Goal: Task Accomplishment & Management: Manage account settings

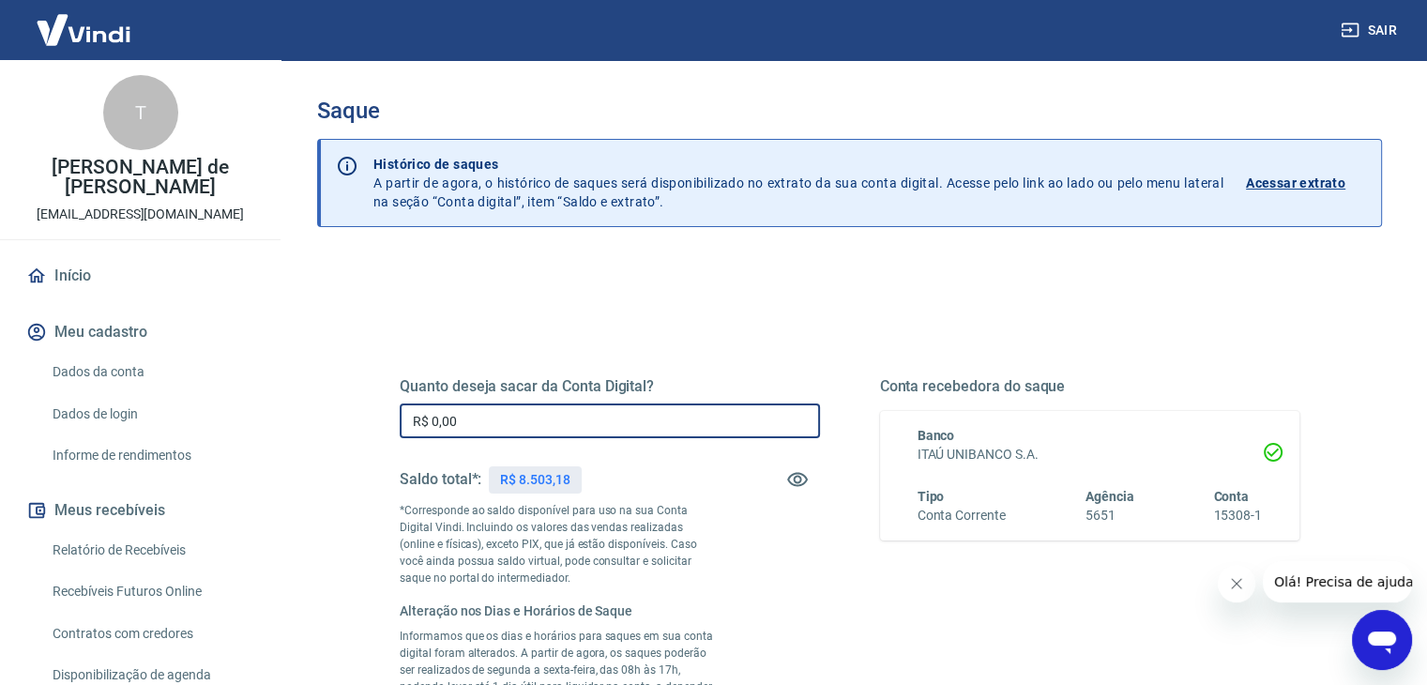
click at [700, 408] on input "R$ 0,00" at bounding box center [610, 420] width 420 height 35
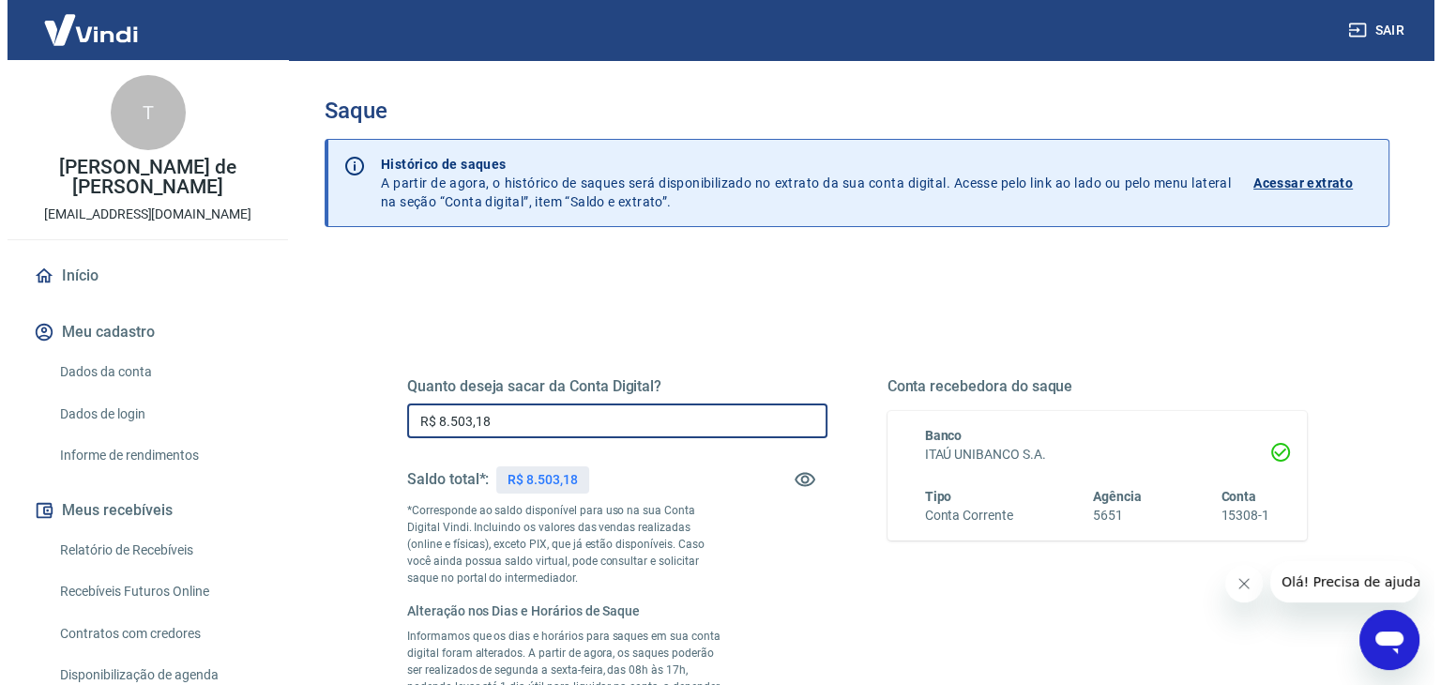
scroll to position [400, 0]
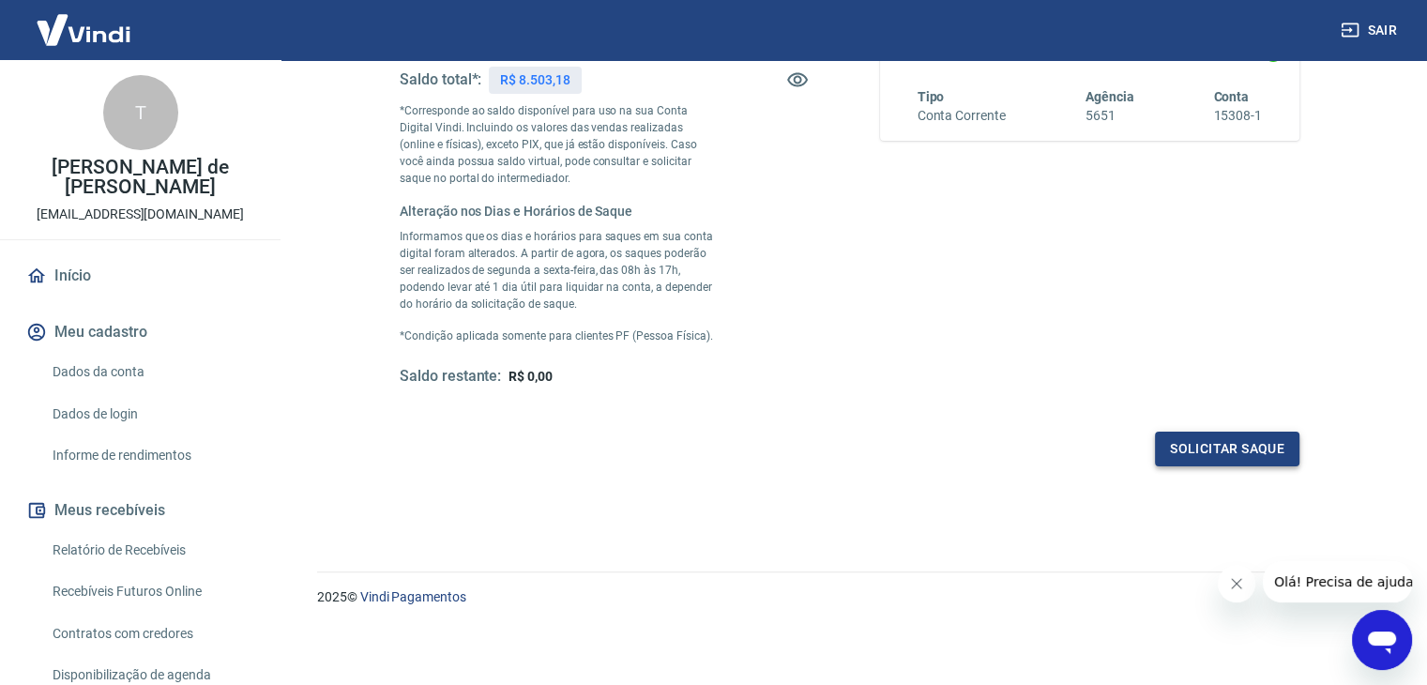
type input "R$ 8.503,18"
click at [1264, 459] on button "Solicitar saque" at bounding box center [1227, 449] width 144 height 35
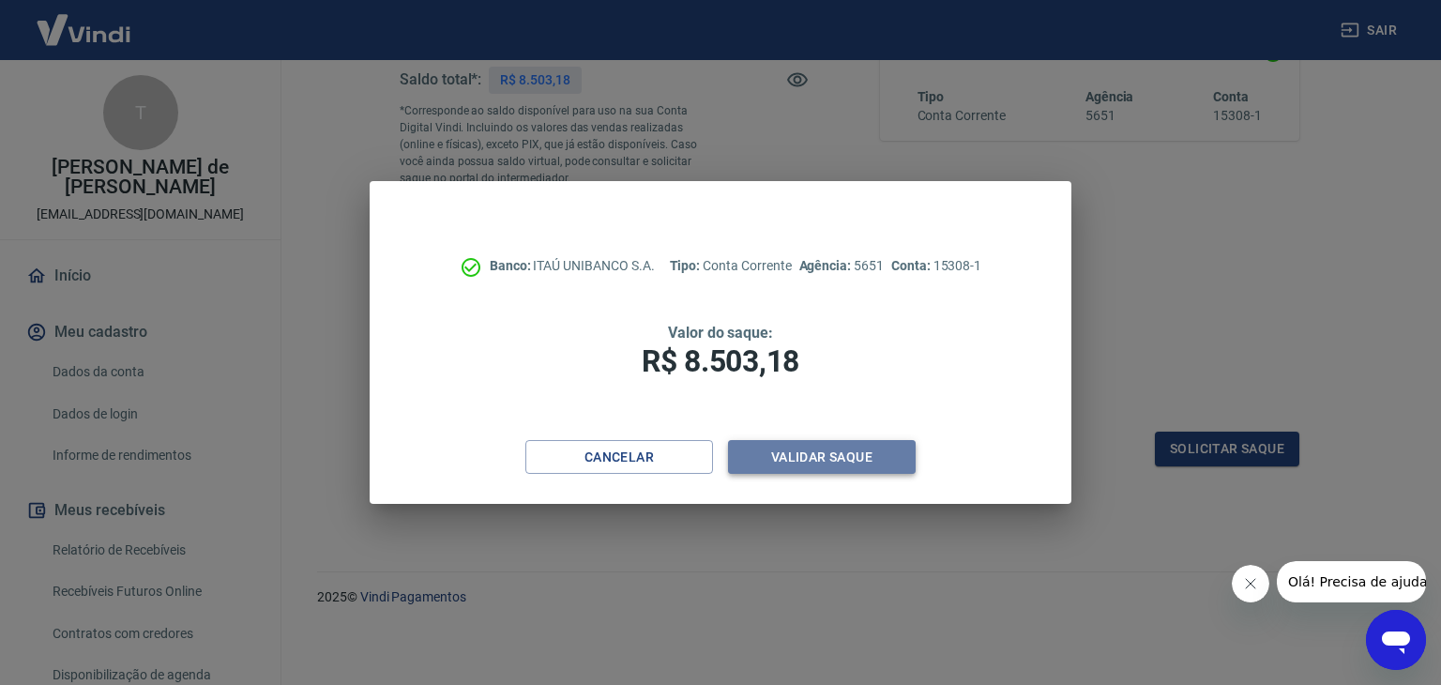
click at [792, 445] on button "Validar saque" at bounding box center [822, 457] width 188 height 35
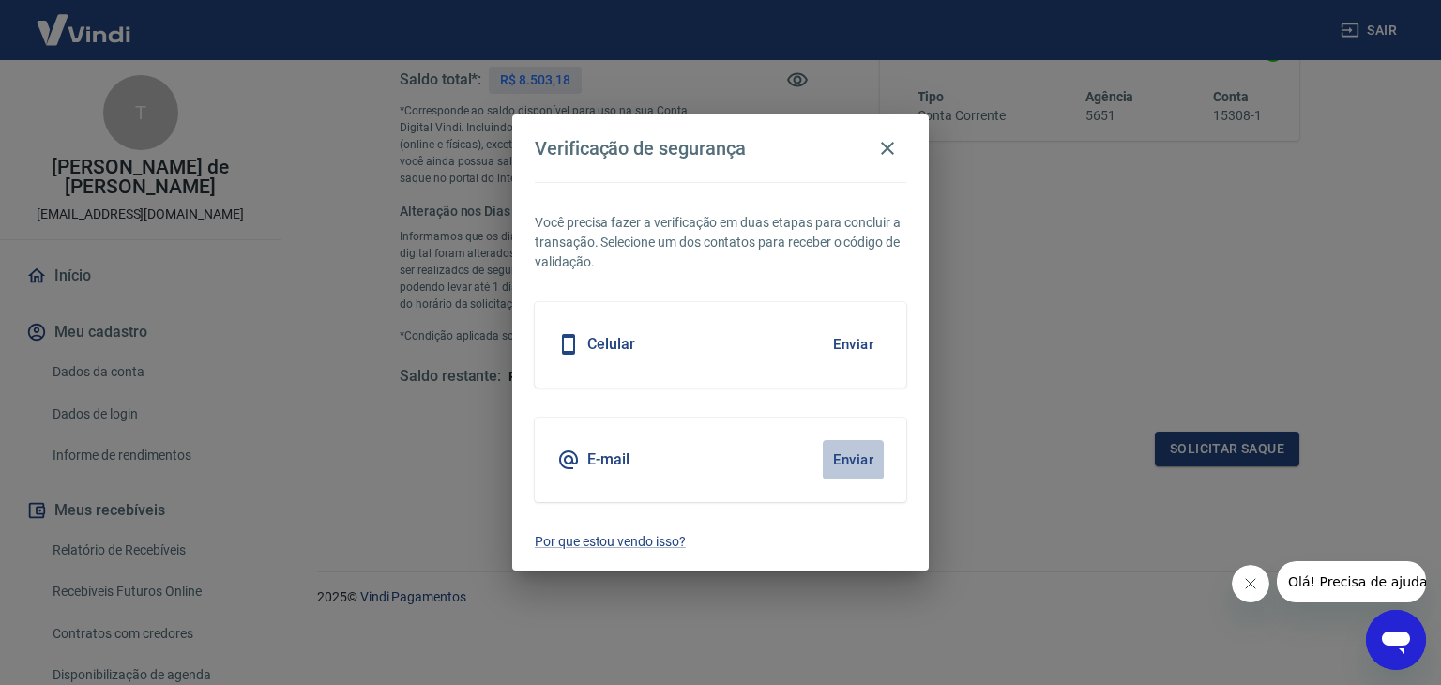
click at [858, 459] on button "Enviar" at bounding box center [853, 459] width 61 height 39
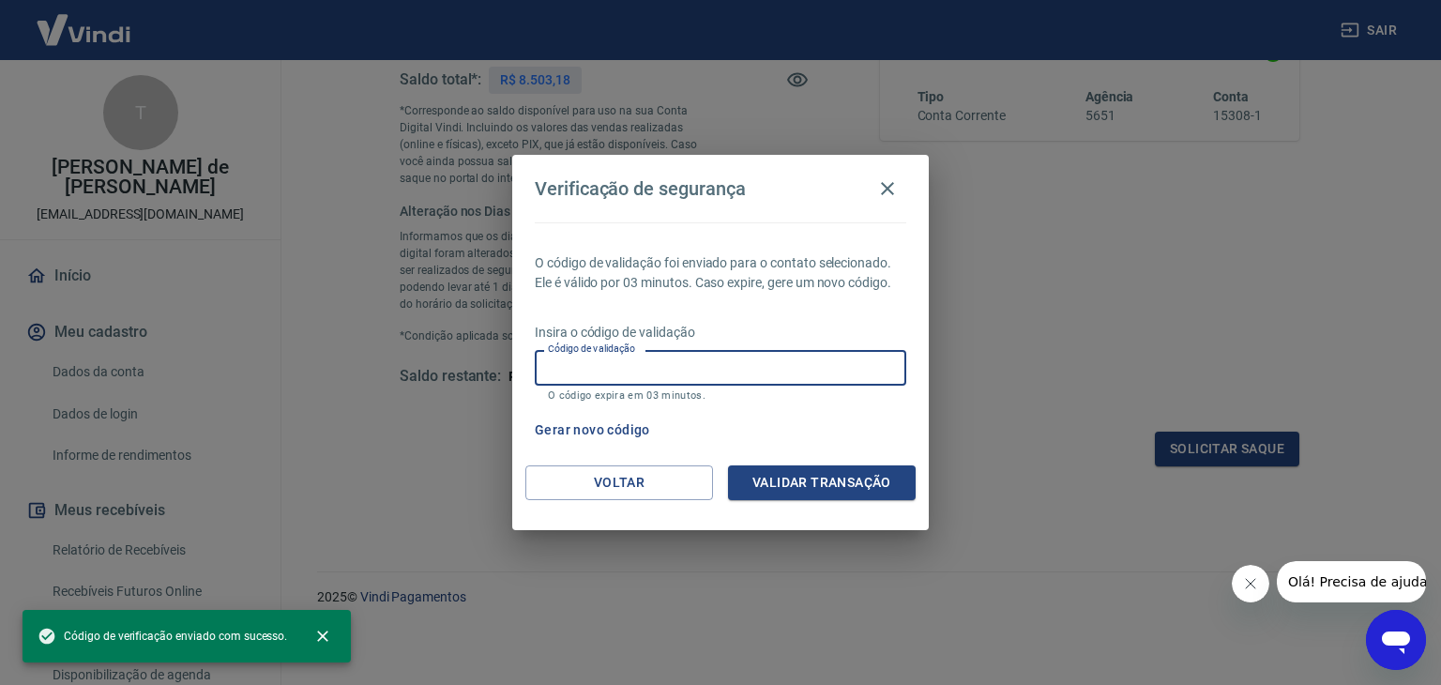
click at [687, 369] on input "Código de validação" at bounding box center [721, 367] width 372 height 35
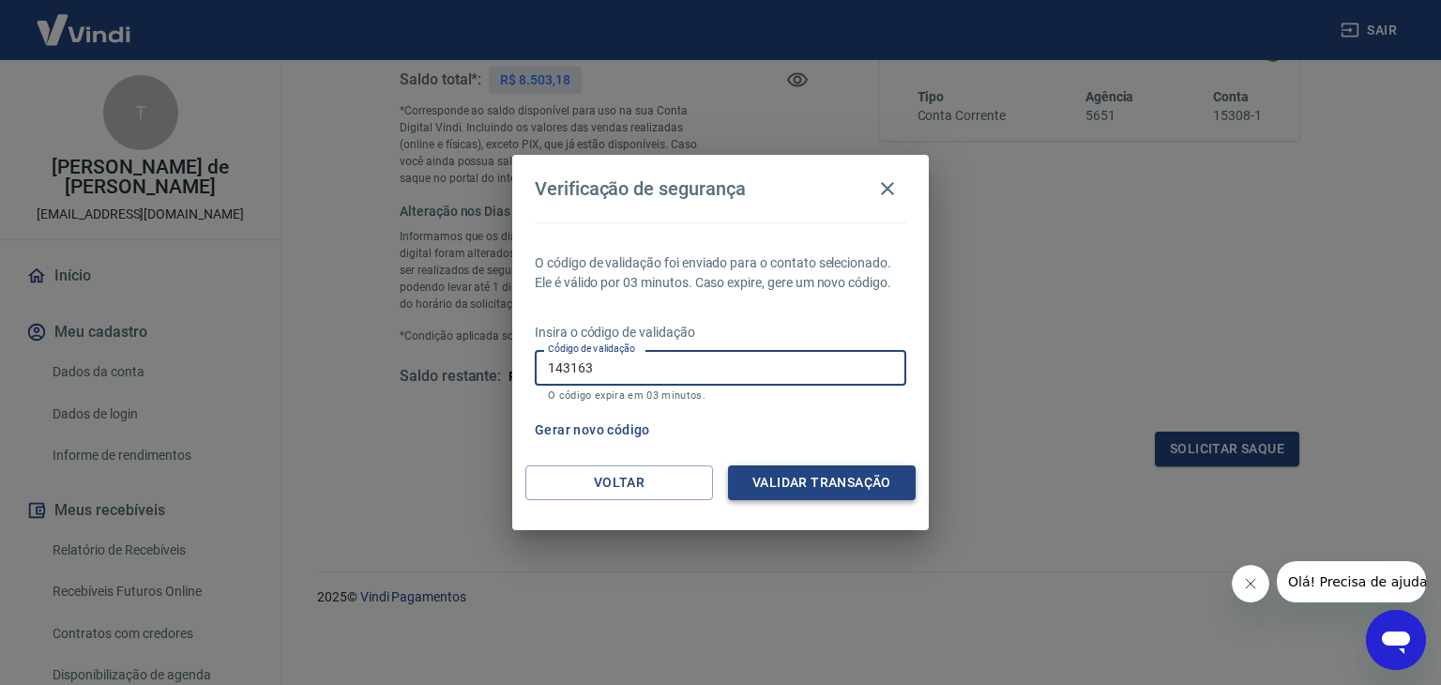
type input "143163"
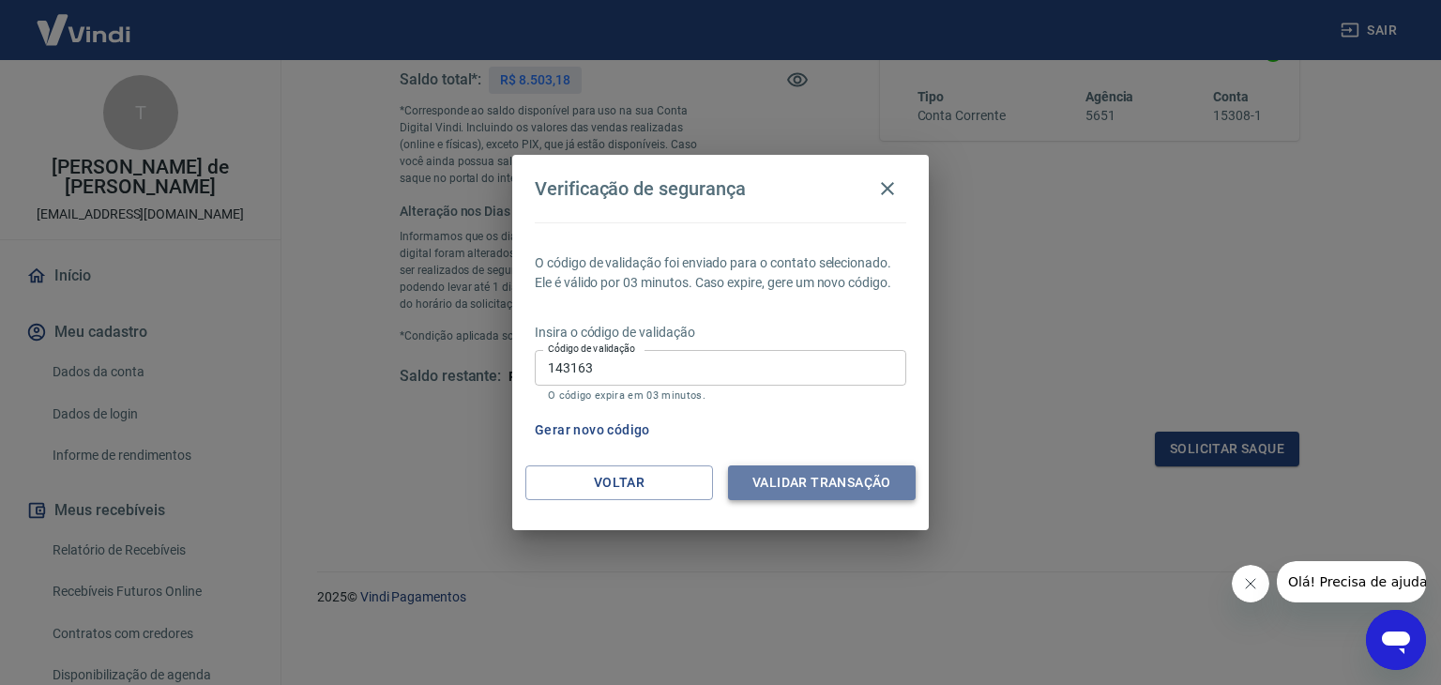
click at [815, 488] on button "Validar transação" at bounding box center [822, 482] width 188 height 35
